Goal: Information Seeking & Learning: Understand process/instructions

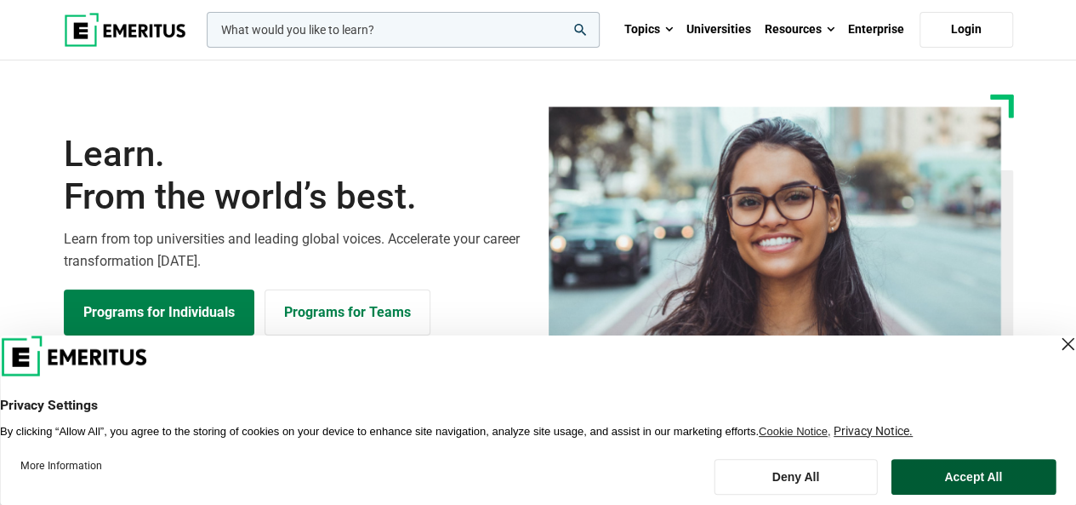
click at [976, 469] on button "Accept All" at bounding box center [973, 477] width 165 height 36
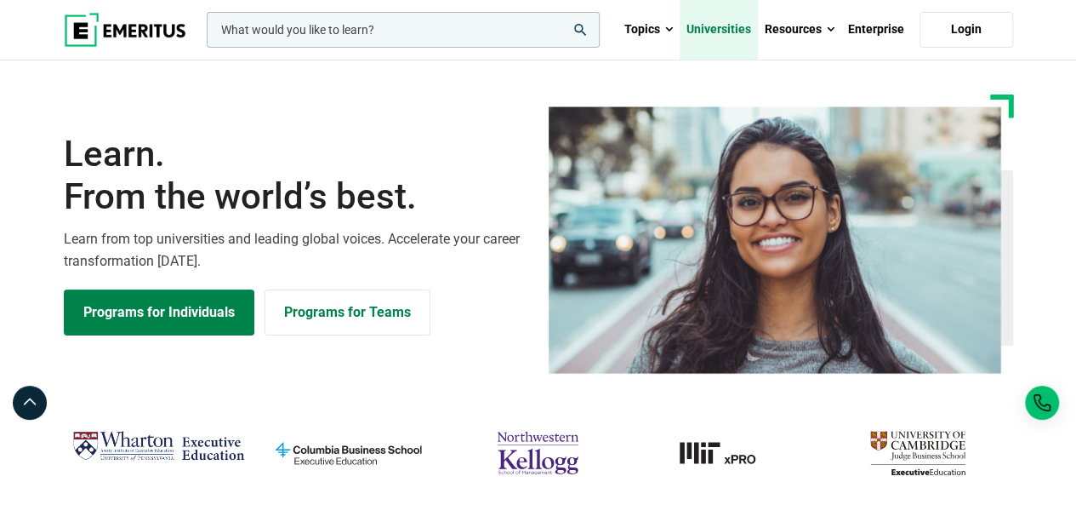
click at [722, 31] on link "Universities" at bounding box center [719, 30] width 78 height 60
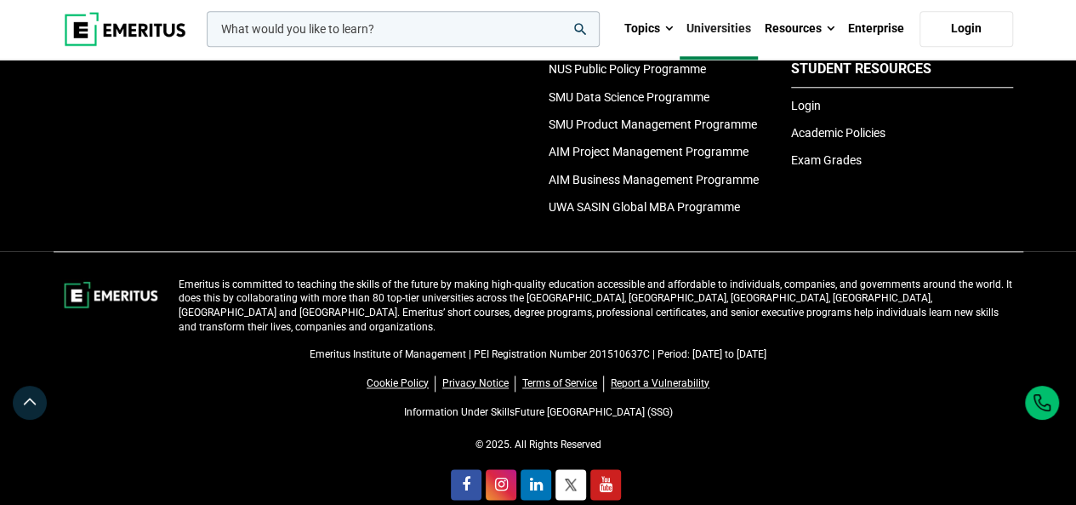
scroll to position [4113, 0]
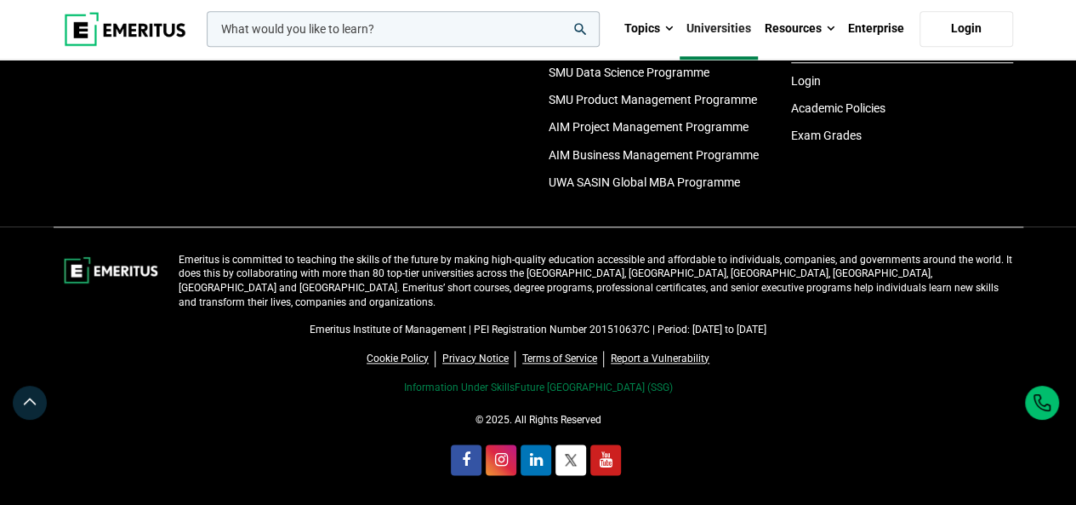
click at [559, 390] on link "Information Under SkillsFuture [GEOGRAPHIC_DATA] (SSG)" at bounding box center [537, 387] width 269 height 12
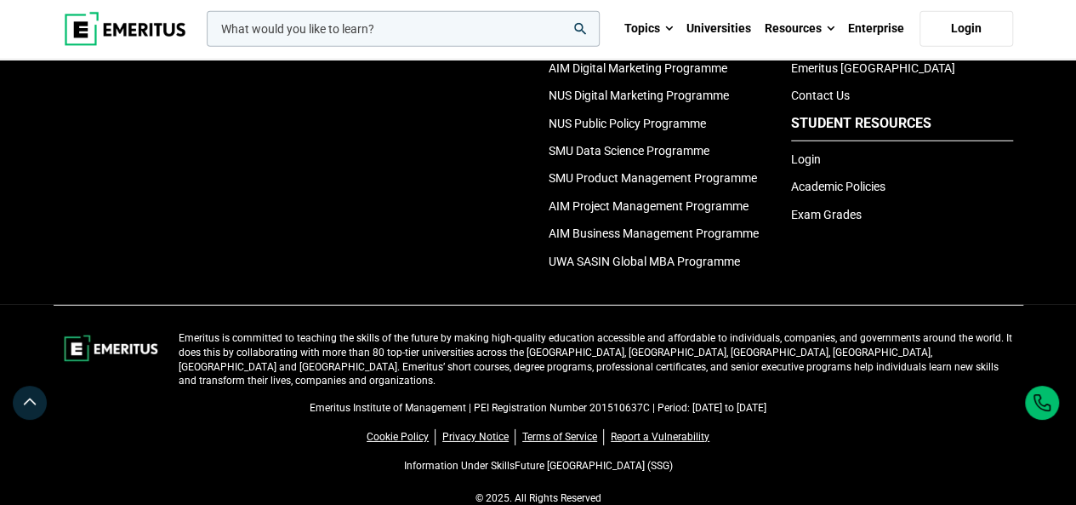
scroll to position [5773, 0]
